Goal: Navigation & Orientation: Find specific page/section

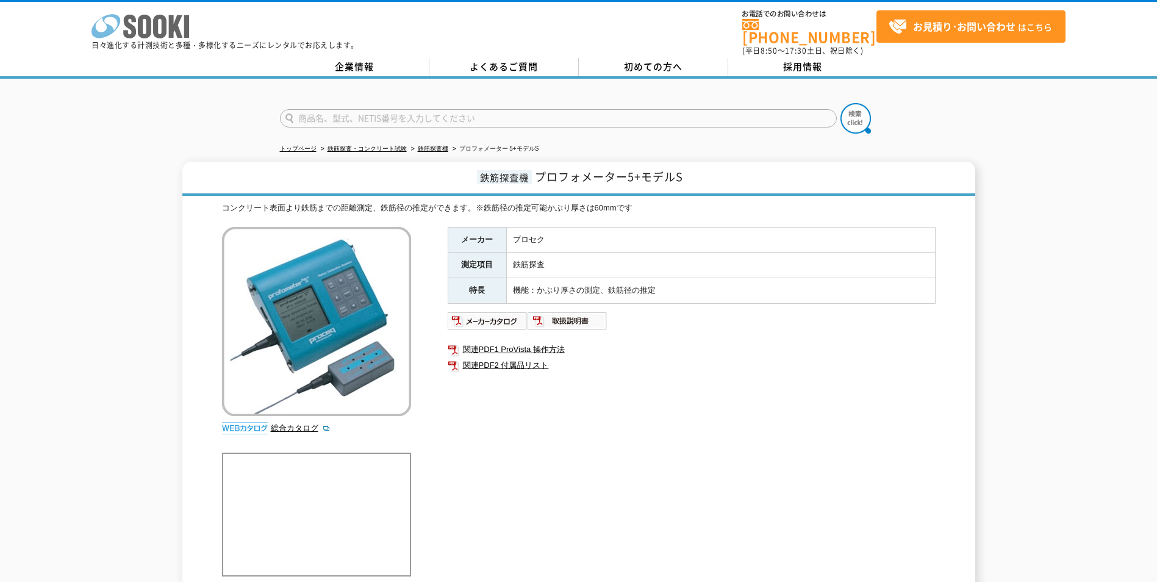
click at [143, 33] on icon "株式会社 ソーキ" at bounding box center [141, 26] width 98 height 24
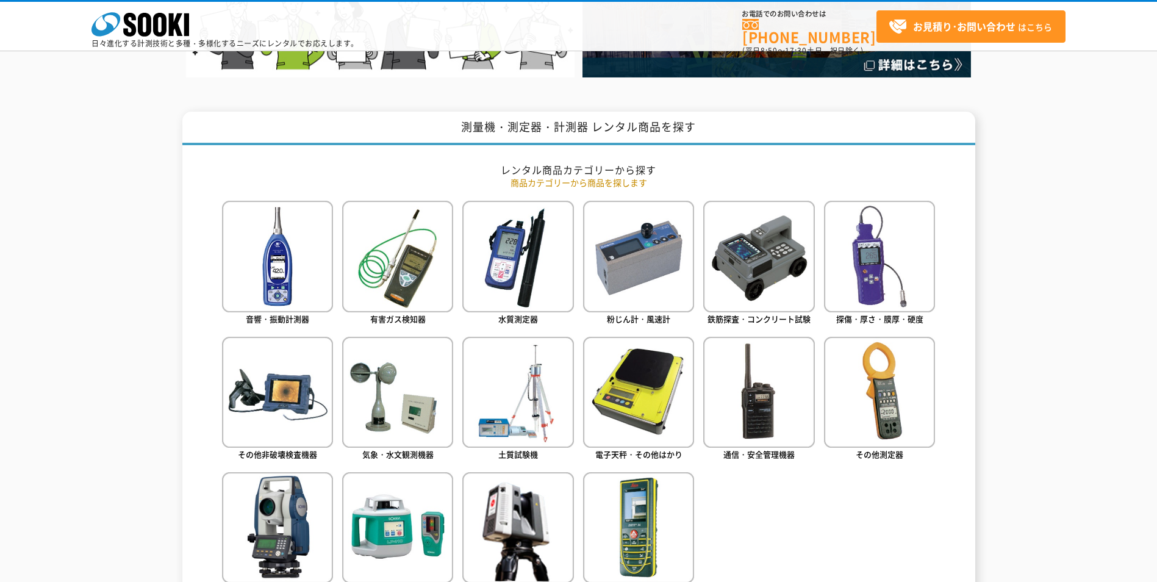
scroll to position [488, 0]
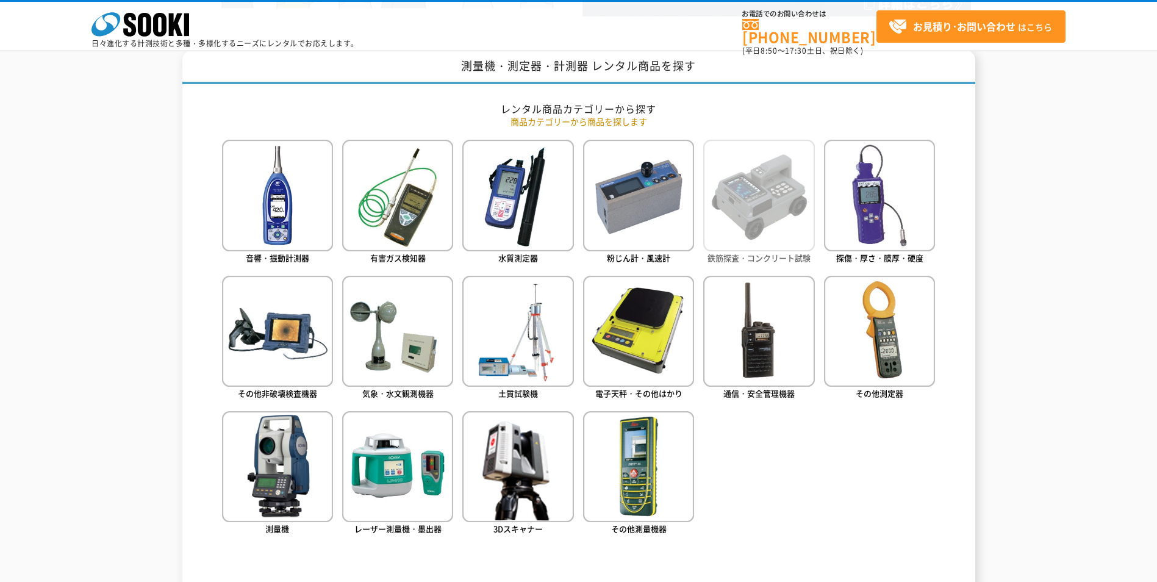
click at [733, 220] on img at bounding box center [758, 195] width 111 height 111
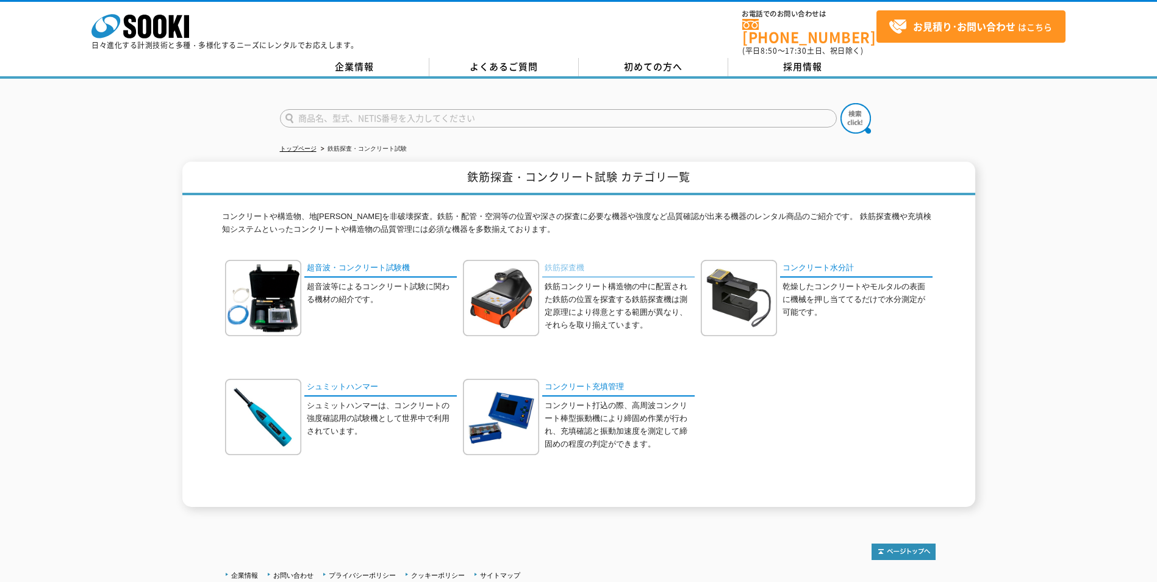
click at [547, 266] on link "鉄筋探査機" at bounding box center [618, 269] width 153 height 18
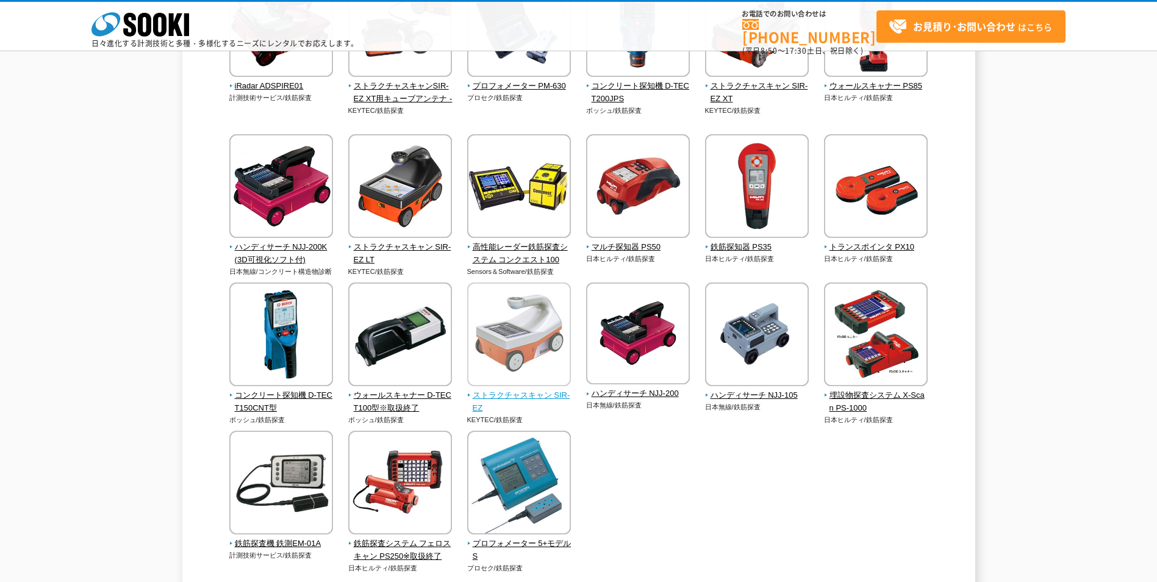
scroll to position [244, 0]
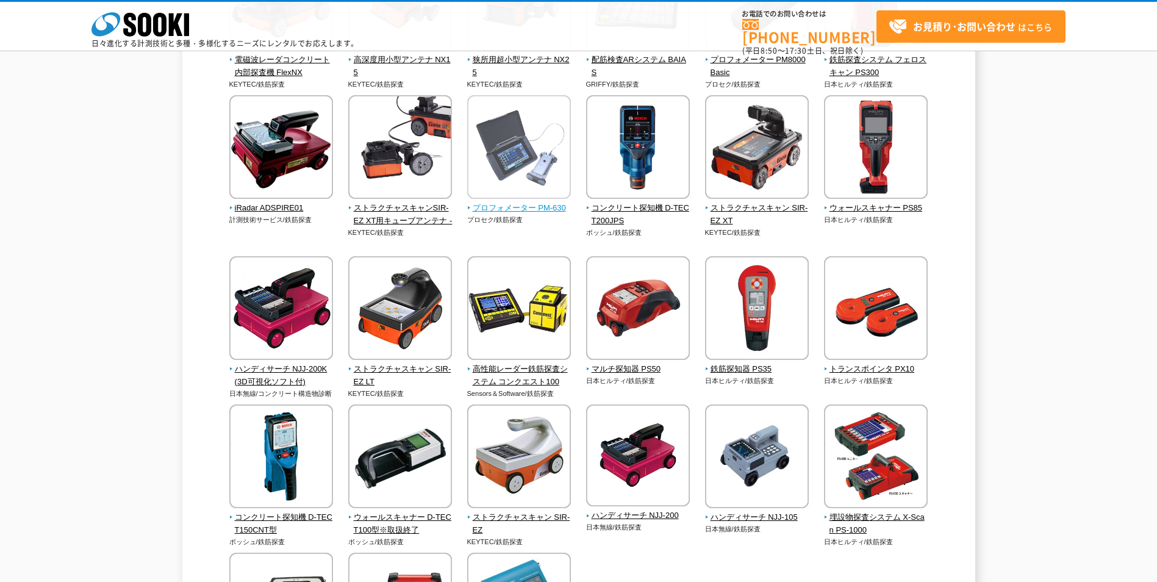
click at [552, 209] on span "プロフォメーター PM-630" at bounding box center [519, 208] width 104 height 13
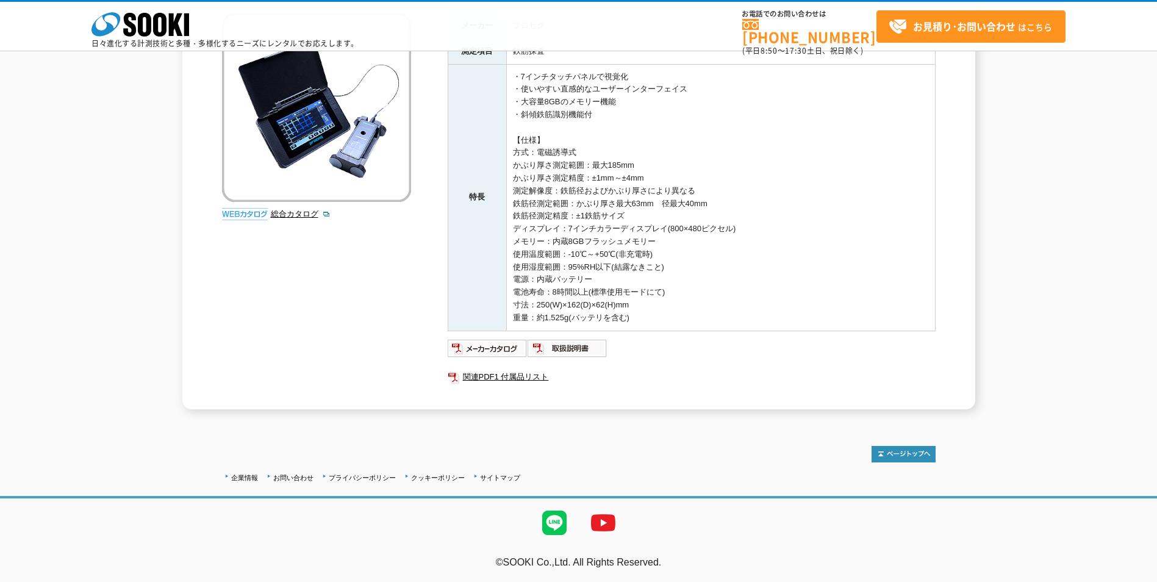
scroll to position [110, 0]
